Goal: Information Seeking & Learning: Find specific fact

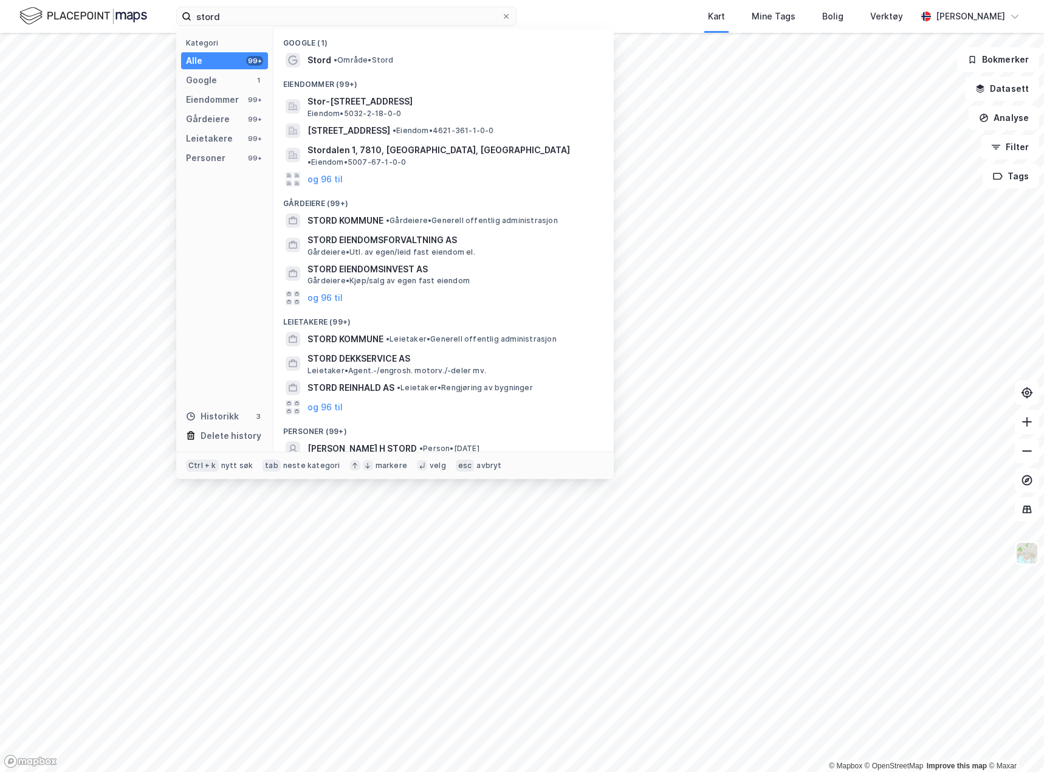
click at [239, 19] on input "stord" at bounding box center [346, 16] width 310 height 18
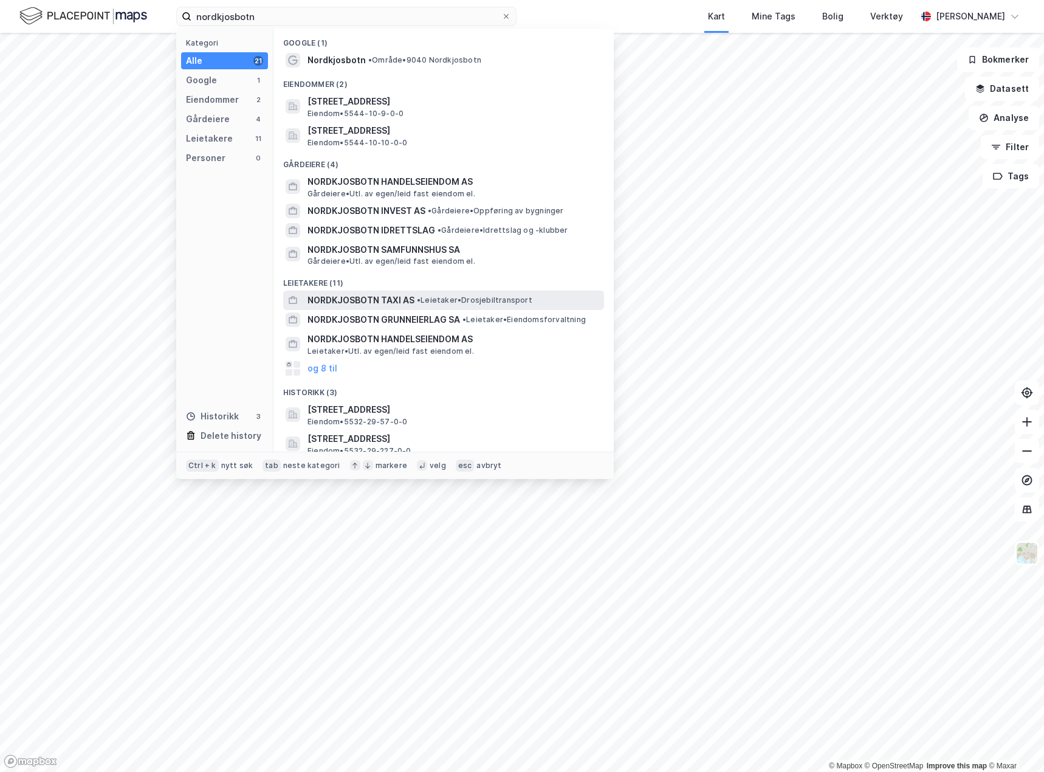
scroll to position [26, 0]
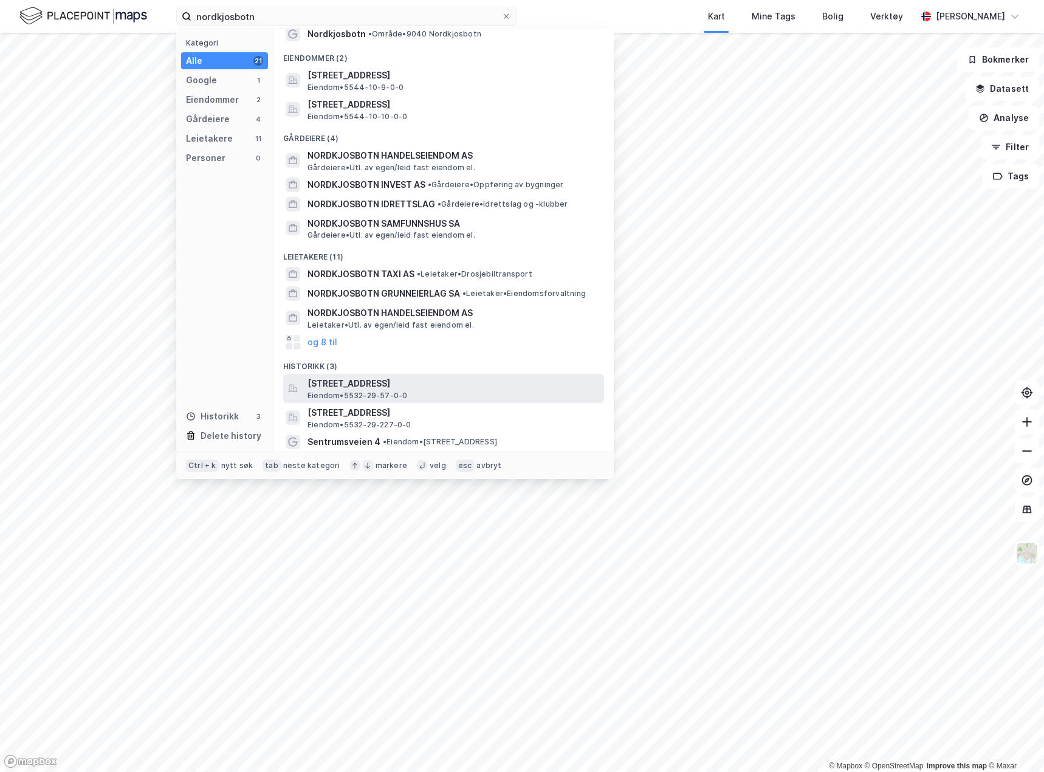
type input "nordkjosbotn"
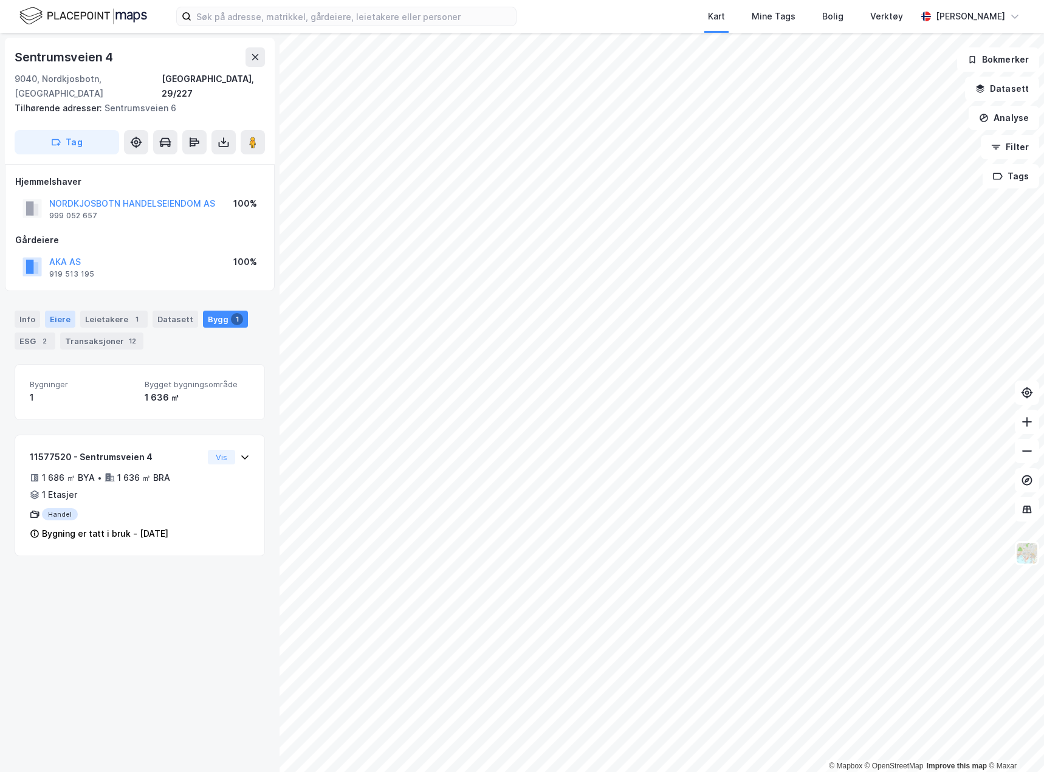
click at [64, 311] on div "Eiere" at bounding box center [60, 319] width 30 height 17
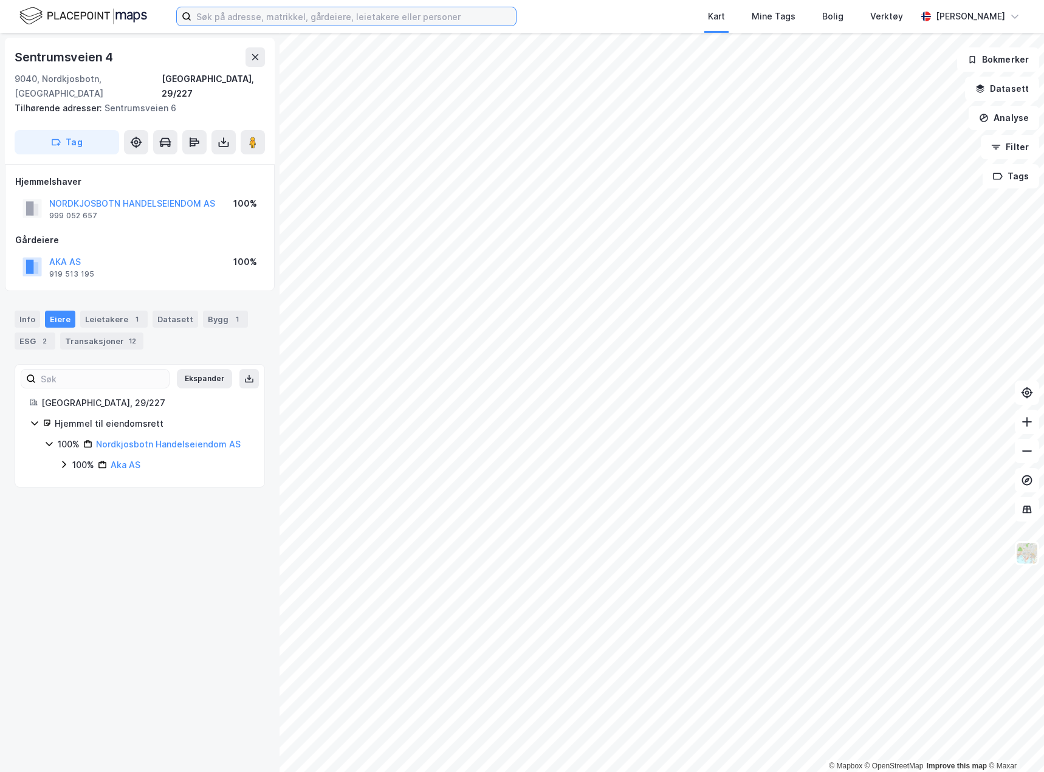
click at [339, 18] on input at bounding box center [353, 16] width 325 height 18
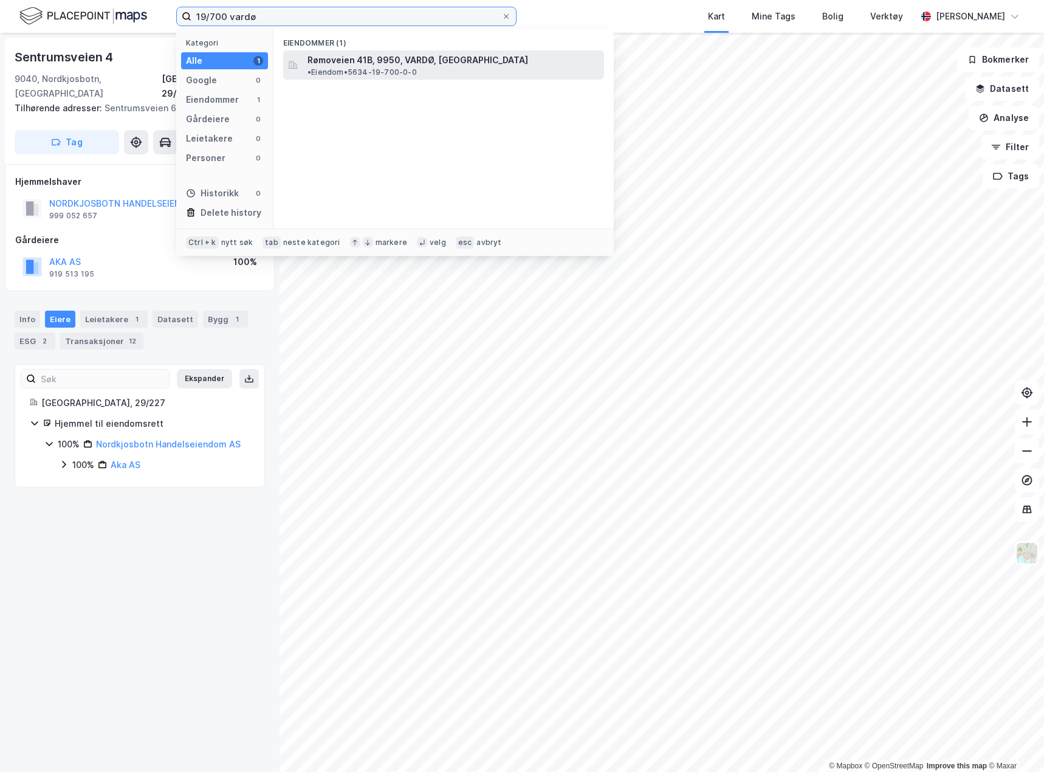
type input "19/700 vardø"
click at [461, 61] on span "Rømoveien 41B, 9950, VARDØ, [GEOGRAPHIC_DATA]" at bounding box center [418, 60] width 221 height 15
